Goal: Task Accomplishment & Management: Complete application form

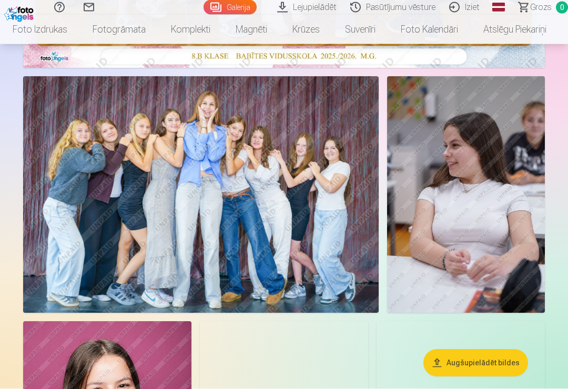
scroll to position [396, 0]
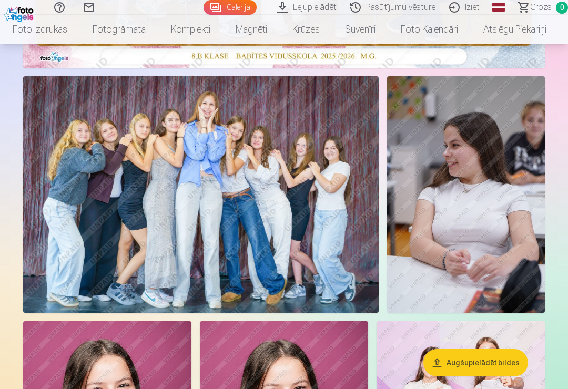
click at [330, 280] on img at bounding box center [200, 194] width 355 height 236
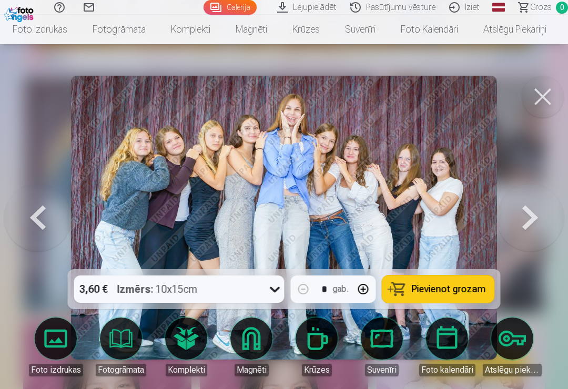
click at [540, 94] on button at bounding box center [542, 97] width 42 height 42
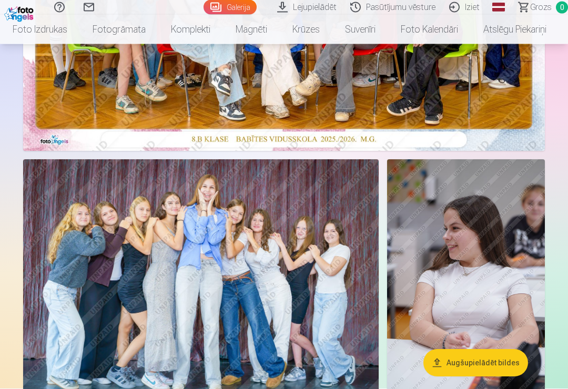
scroll to position [313, 0]
click at [496, 244] on img at bounding box center [466, 277] width 158 height 237
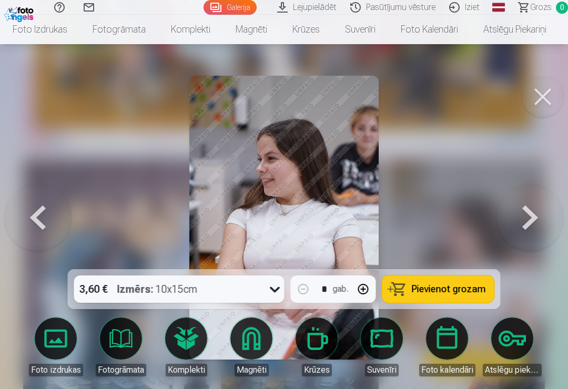
click at [549, 89] on button at bounding box center [542, 97] width 42 height 42
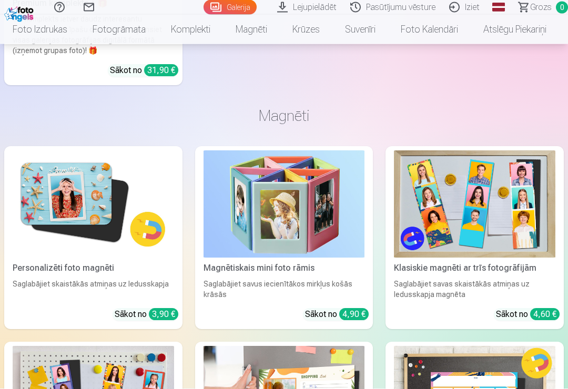
scroll to position [3090, 0]
click at [481, 215] on img at bounding box center [474, 203] width 161 height 107
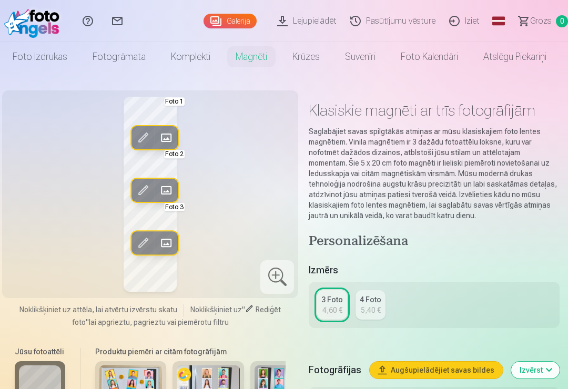
click at [474, 18] on link "Iziet" at bounding box center [466, 21] width 44 height 42
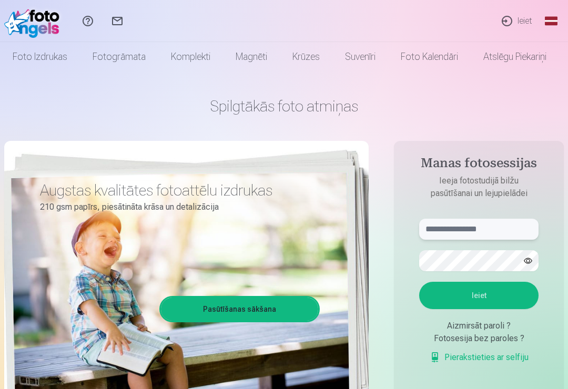
click at [479, 235] on input "text" at bounding box center [478, 229] width 119 height 21
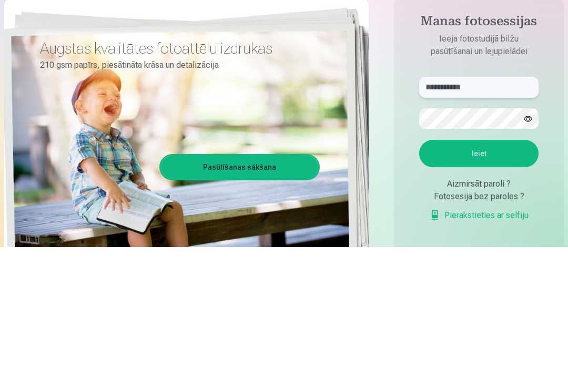
type input "**********"
click at [458, 282] on button "Ieiet" at bounding box center [478, 295] width 119 height 27
